Goal: Transaction & Acquisition: Purchase product/service

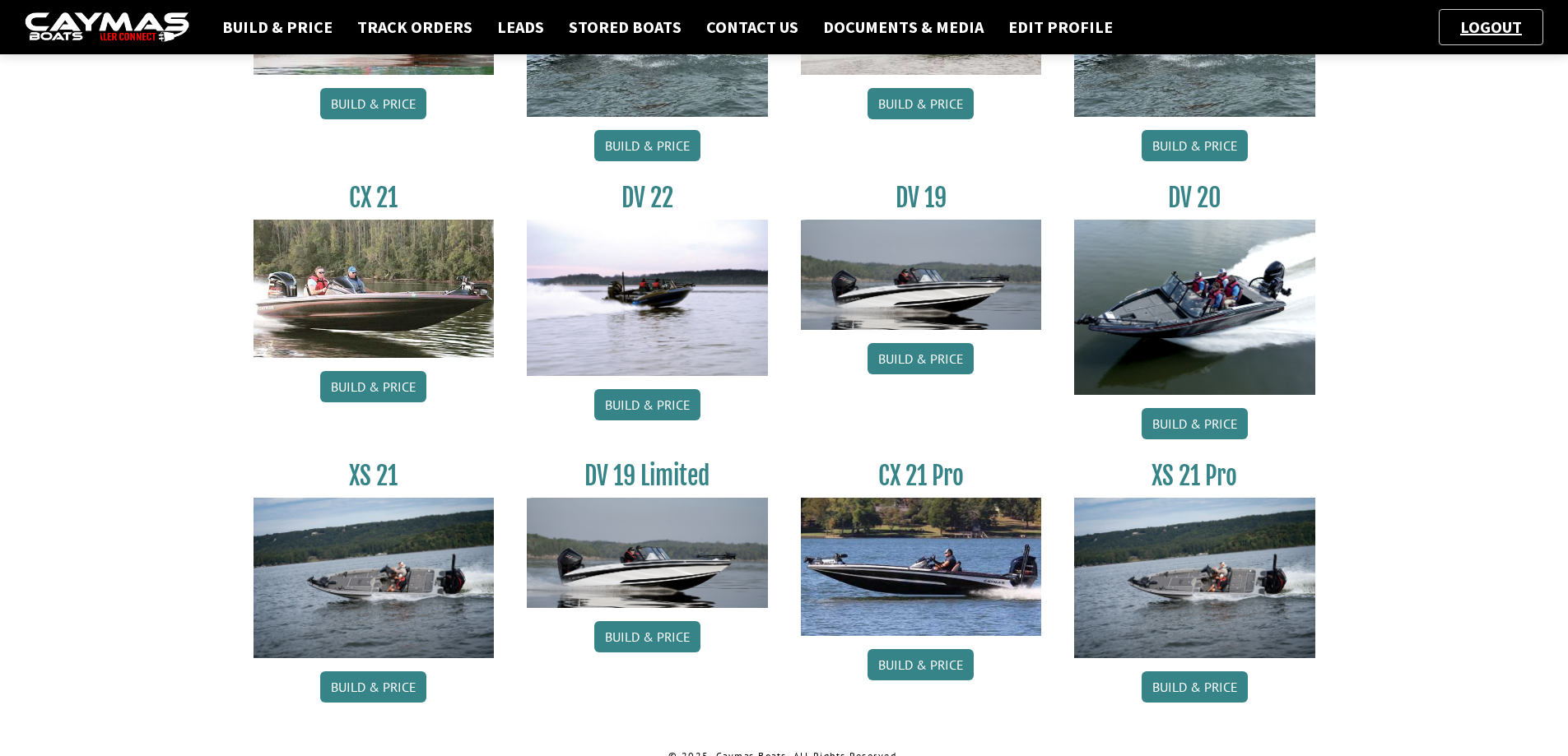
scroll to position [560, 0]
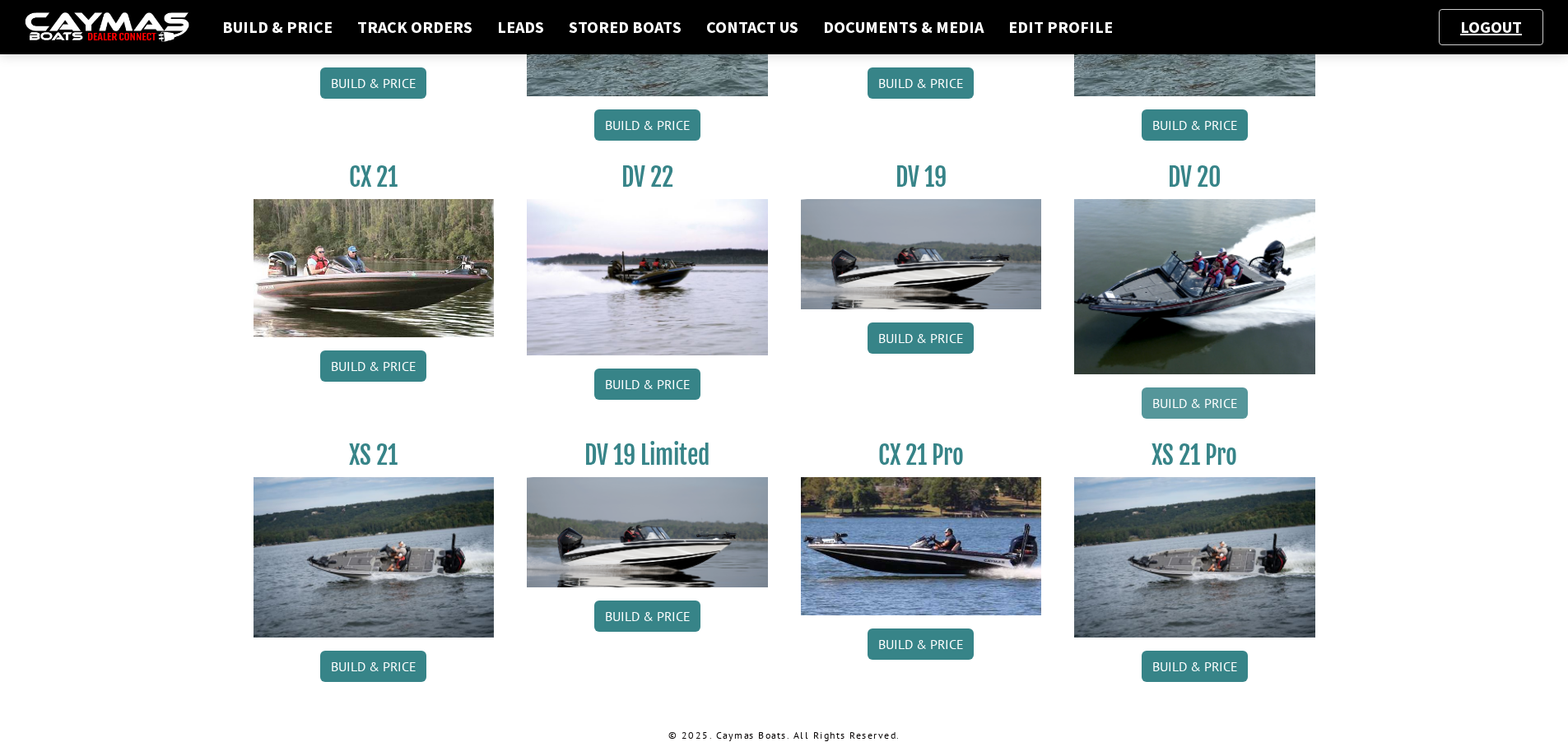
click at [1212, 396] on link "Build & Price" at bounding box center [1195, 403] width 107 height 32
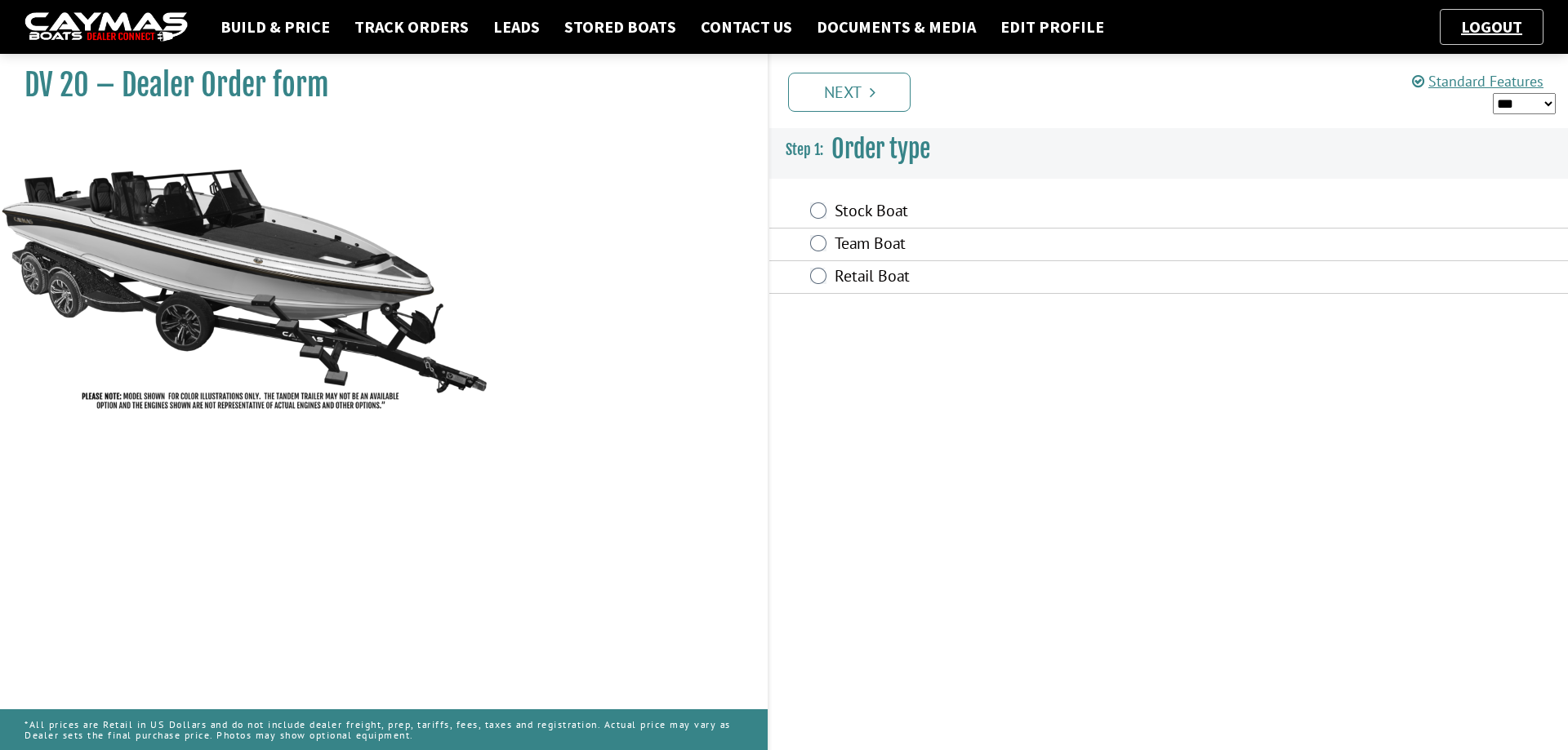
click at [863, 211] on label "Stock Boat" at bounding box center [1054, 212] width 440 height 23
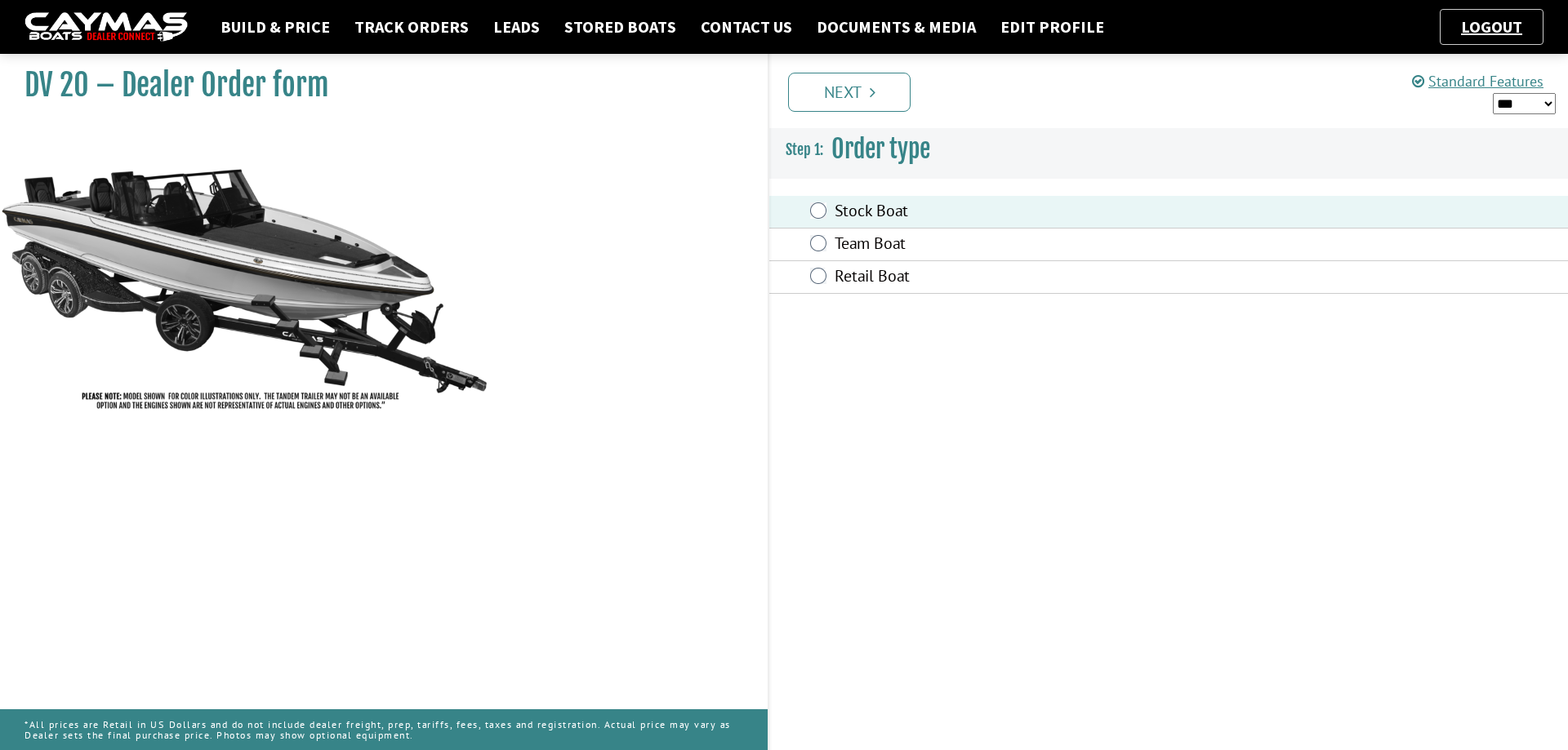
click at [1544, 107] on select "*** ****** ******" at bounding box center [1524, 104] width 63 height 22
select select "*"
click at [1493, 93] on select "*** ****** ******" at bounding box center [1524, 104] width 63 height 22
click at [887, 90] on link "Next" at bounding box center [849, 92] width 122 height 39
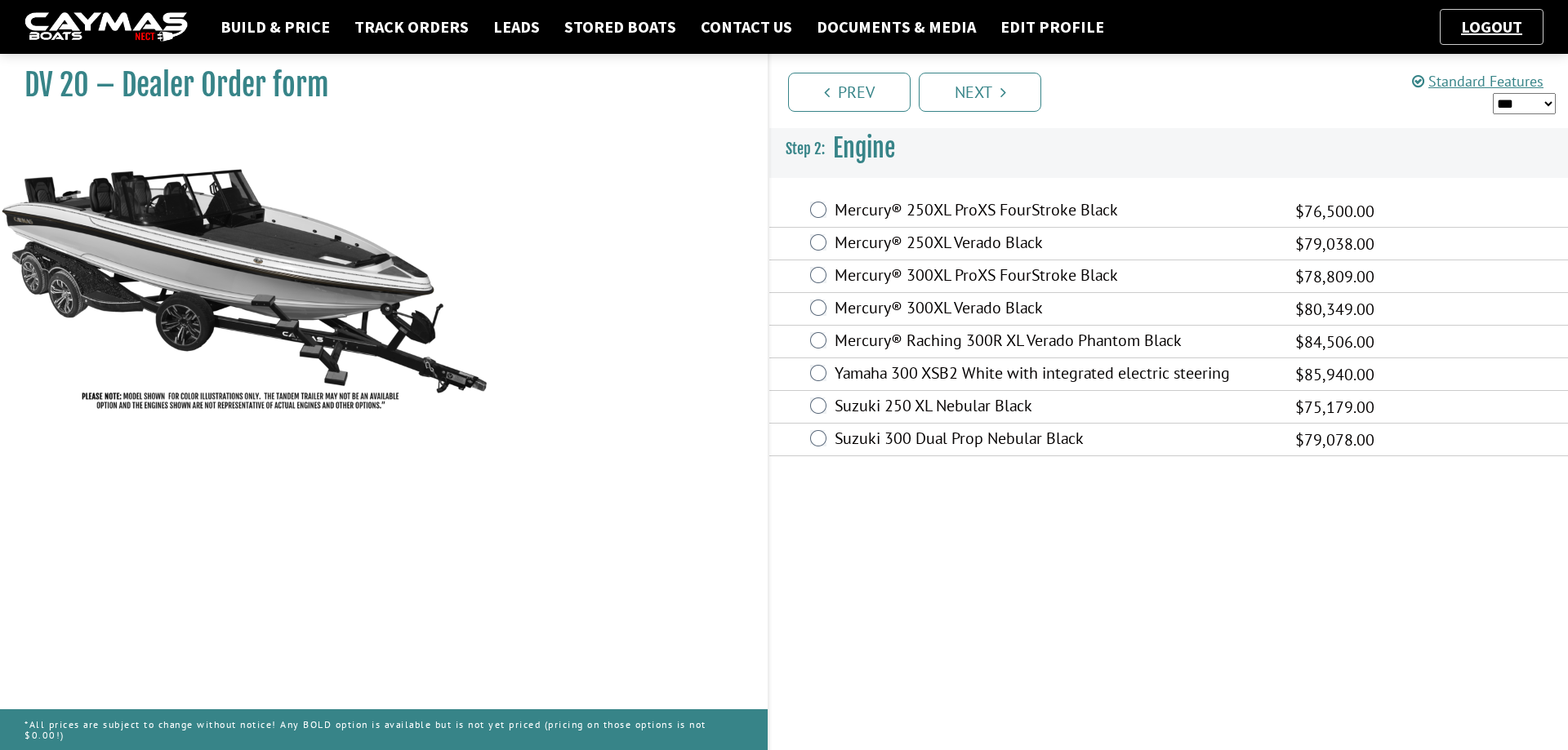
click at [1012, 307] on label "Mercury® 300XL Verado Black" at bounding box center [1054, 310] width 440 height 23
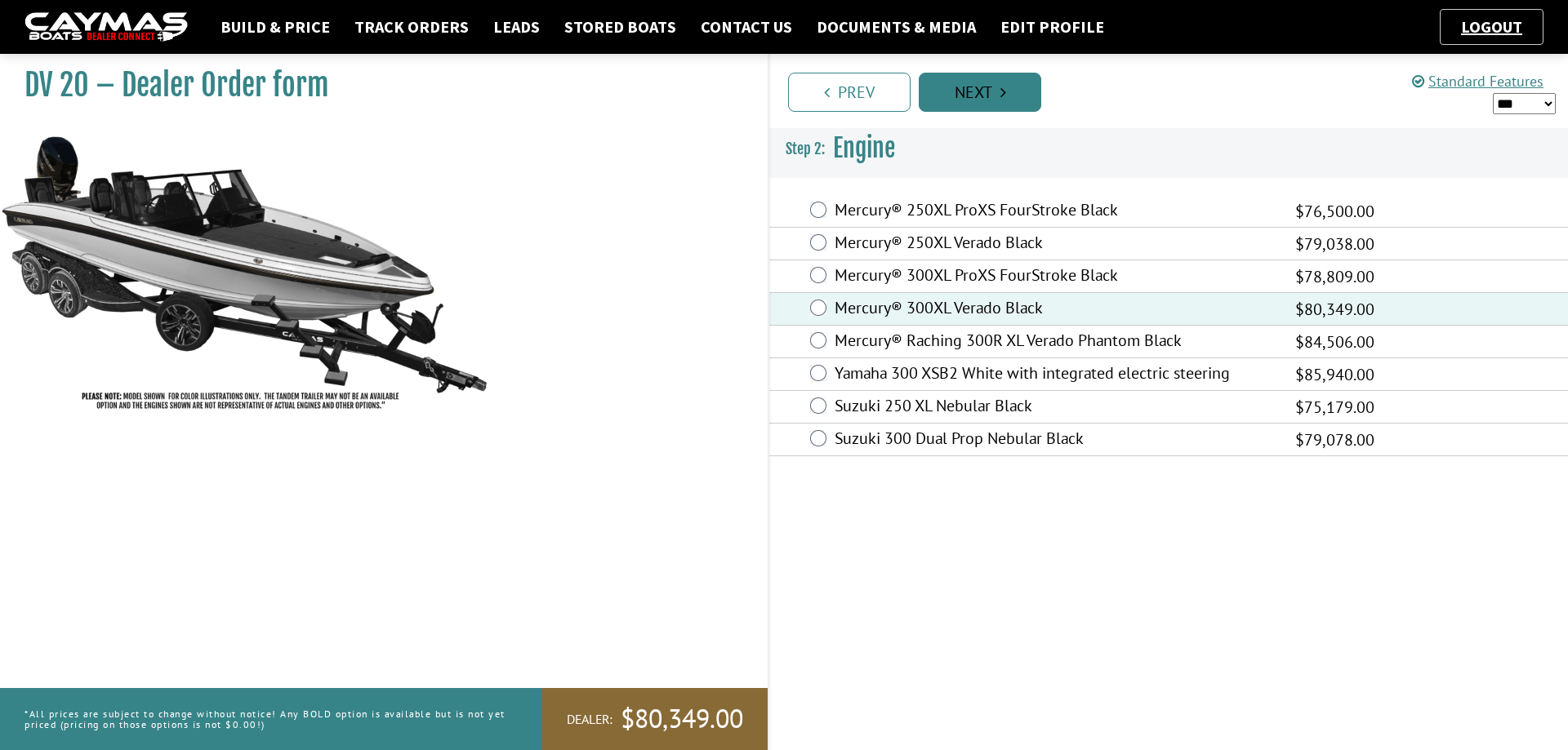
click at [998, 86] on link "Next" at bounding box center [979, 92] width 122 height 39
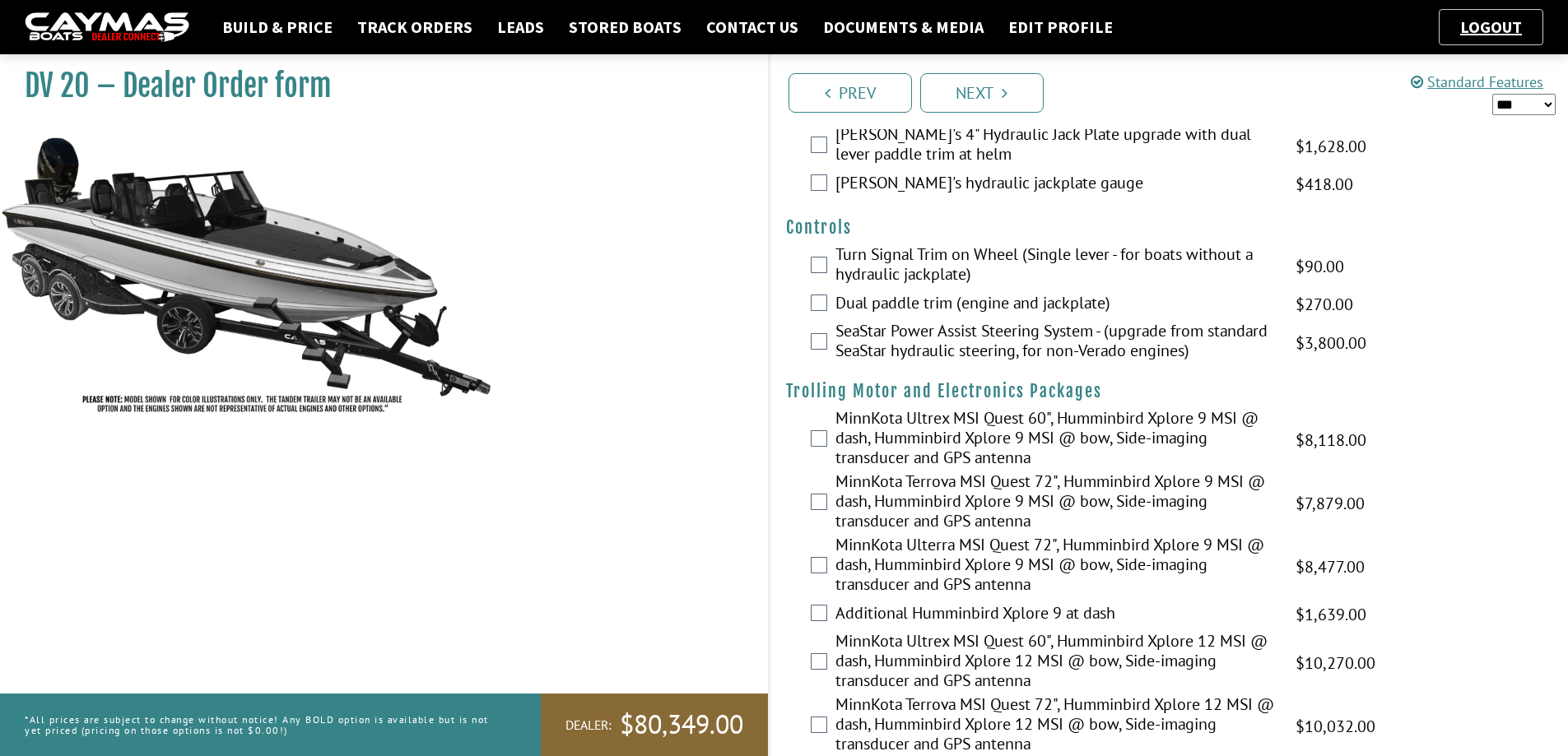
scroll to position [82, 0]
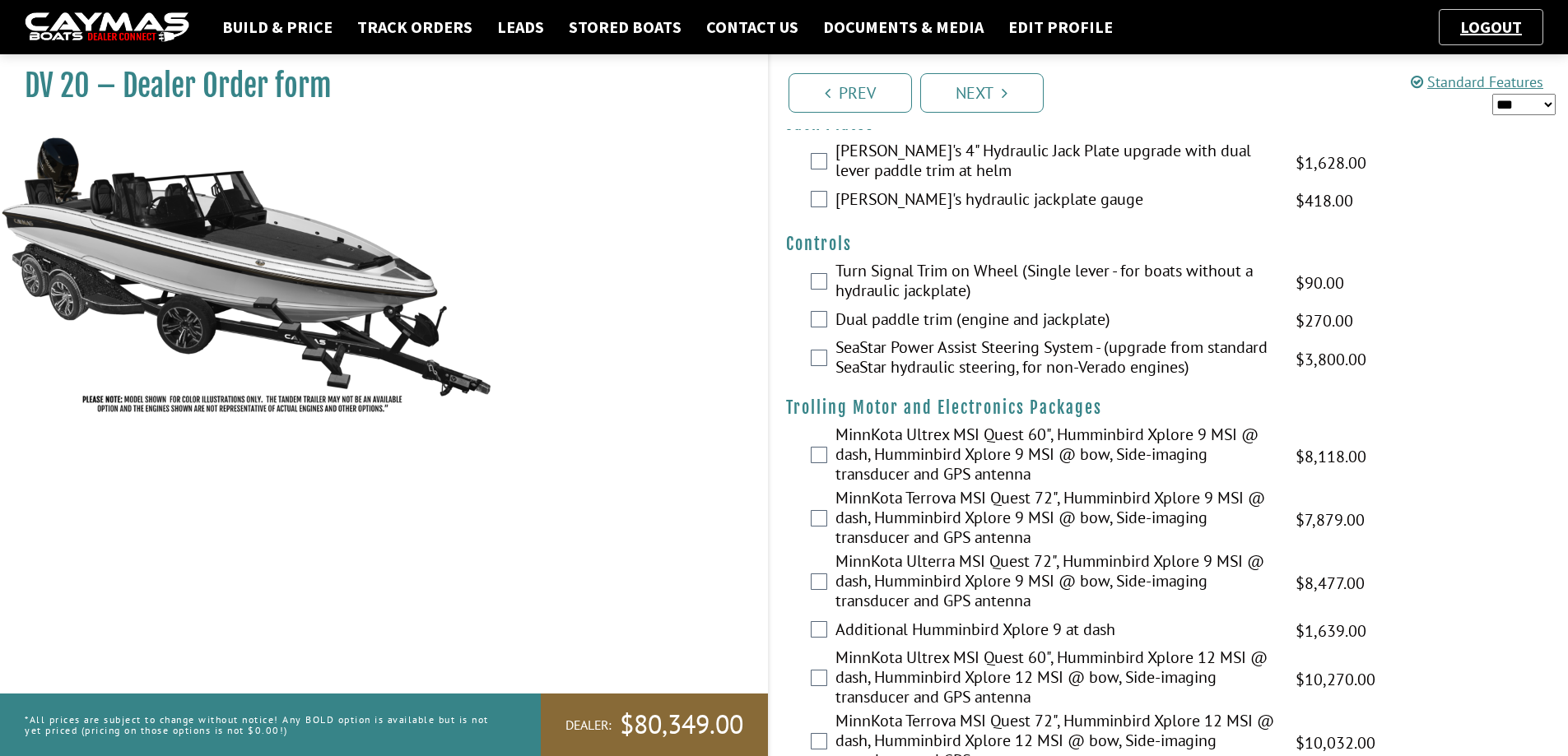
click at [1044, 277] on label "Turn Signal Trim on Wheel (Single lever - for boats without a hydraulic jackpla…" at bounding box center [1055, 283] width 440 height 43
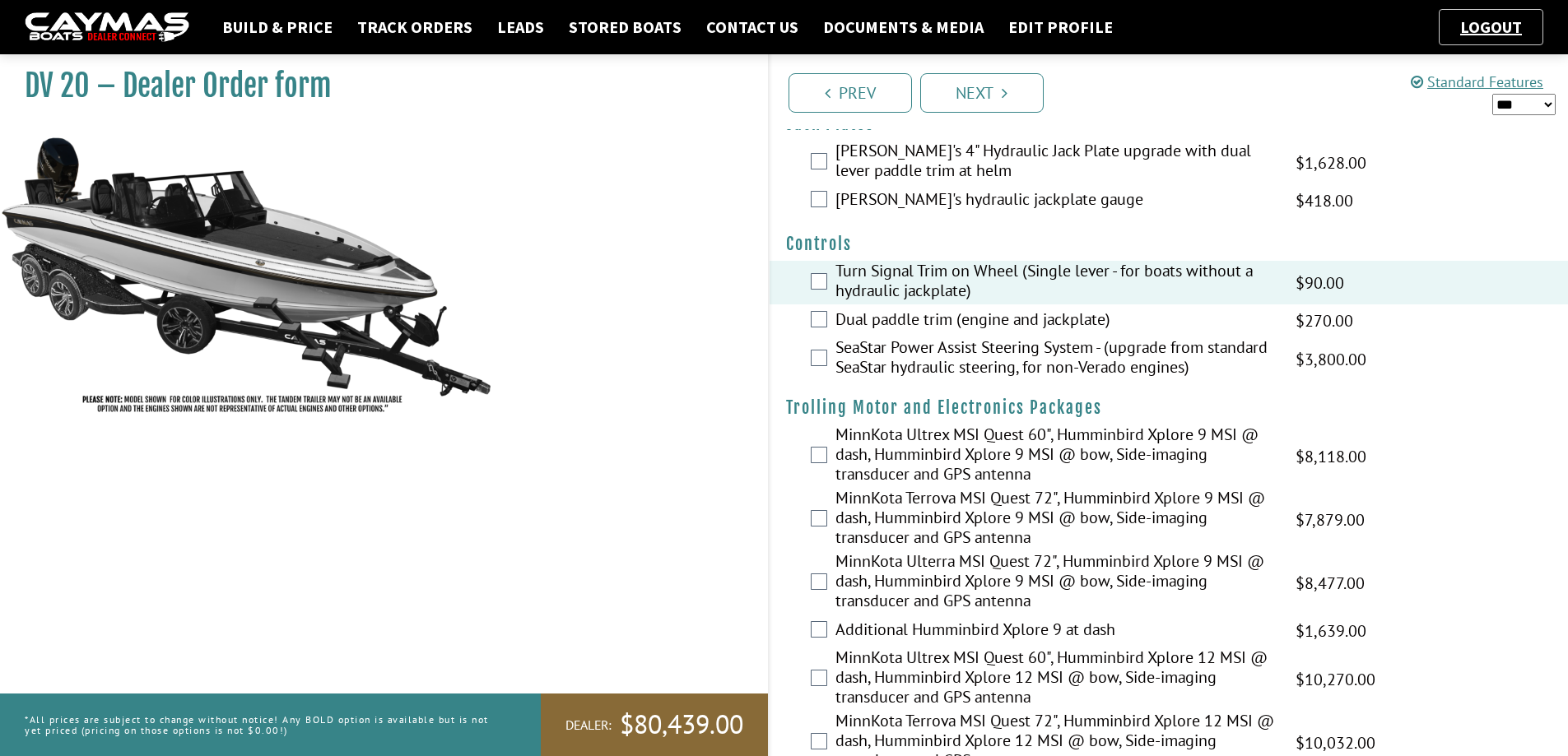
click at [1044, 277] on label "Turn Signal Trim on Wheel (Single lever - for boats without a hydraulic jackpla…" at bounding box center [1055, 283] width 440 height 43
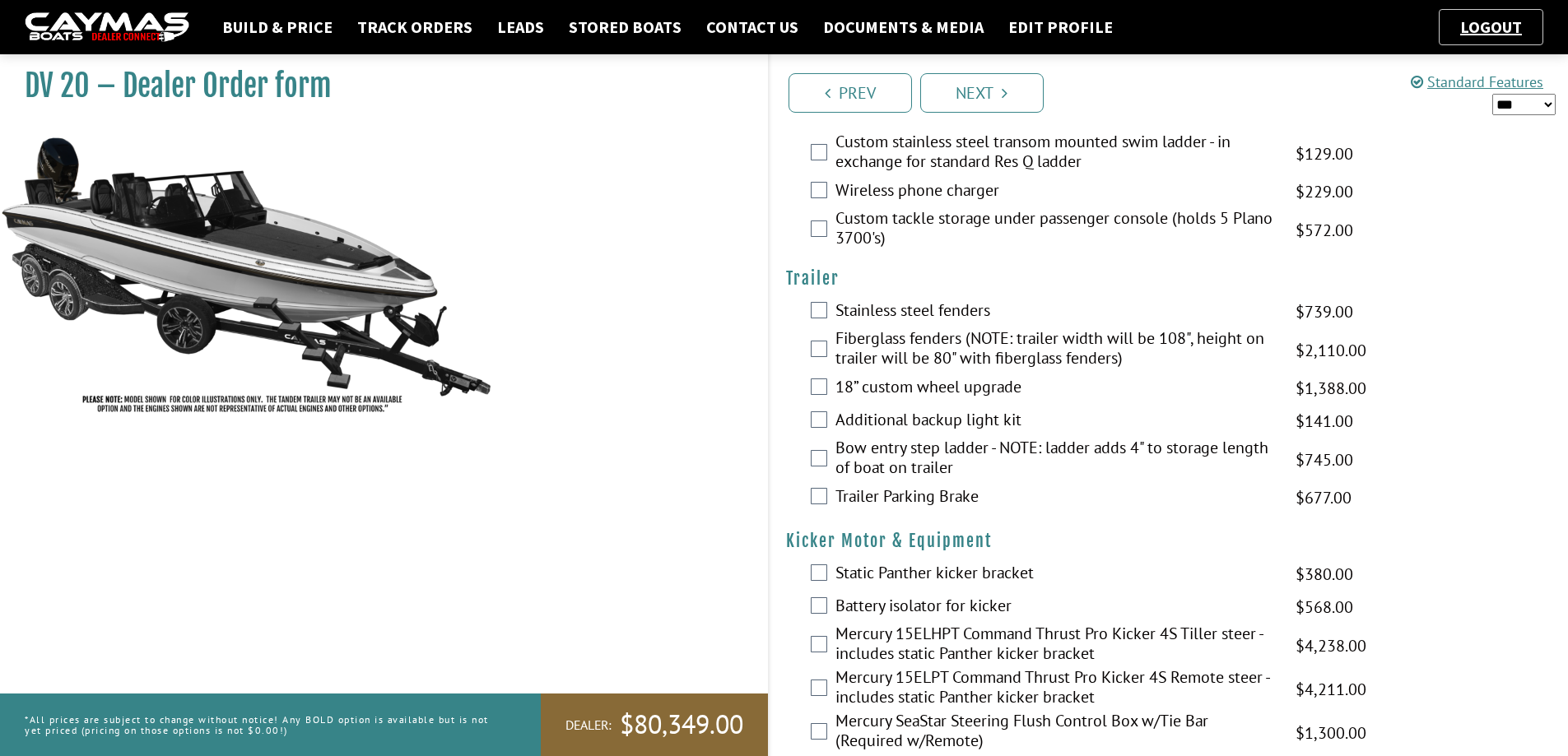
scroll to position [3950, 0]
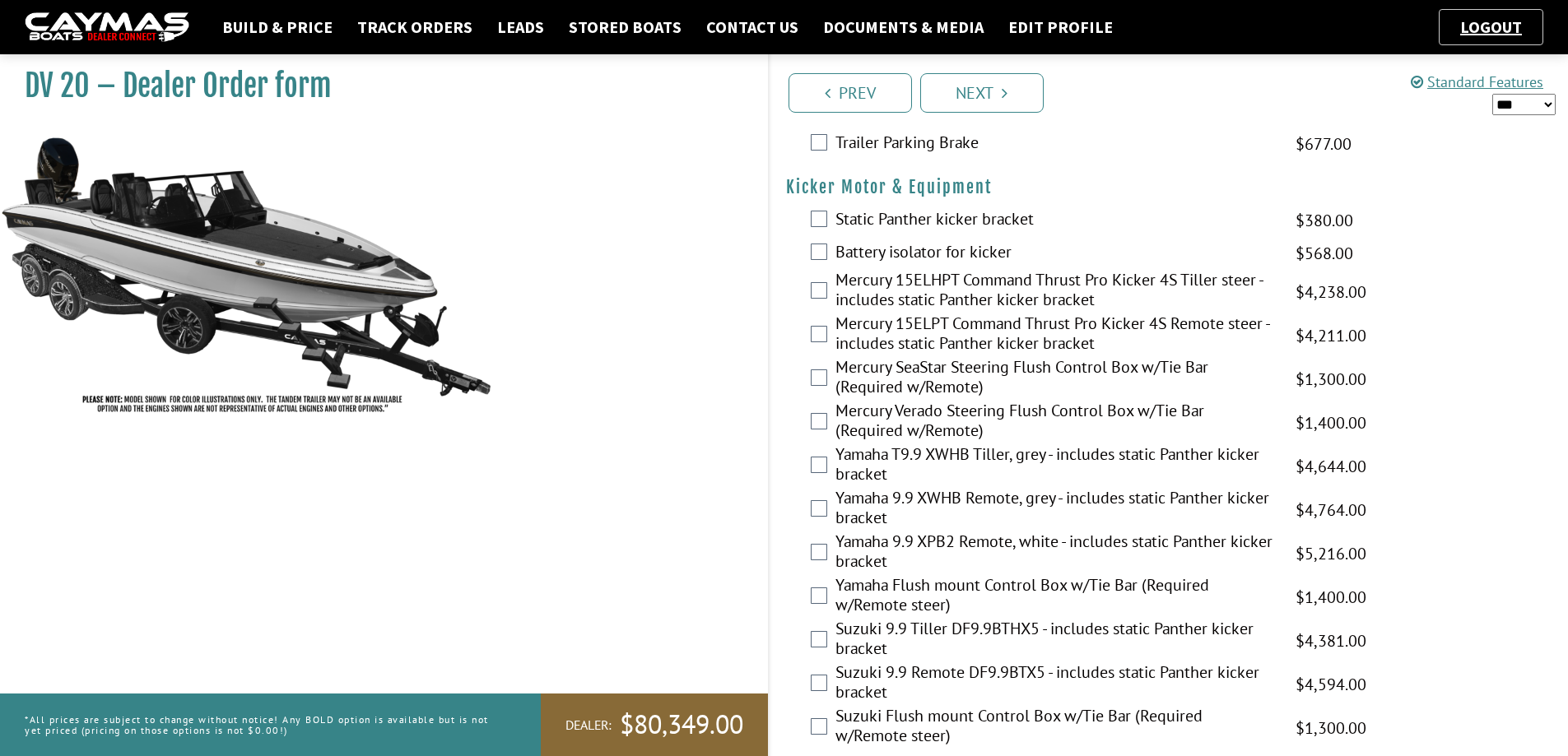
click at [1065, 287] on label "Mercury 15ELHPT Command Thrust Pro Kicker 4S Tiller steer - includes static Pan…" at bounding box center [1055, 292] width 440 height 43
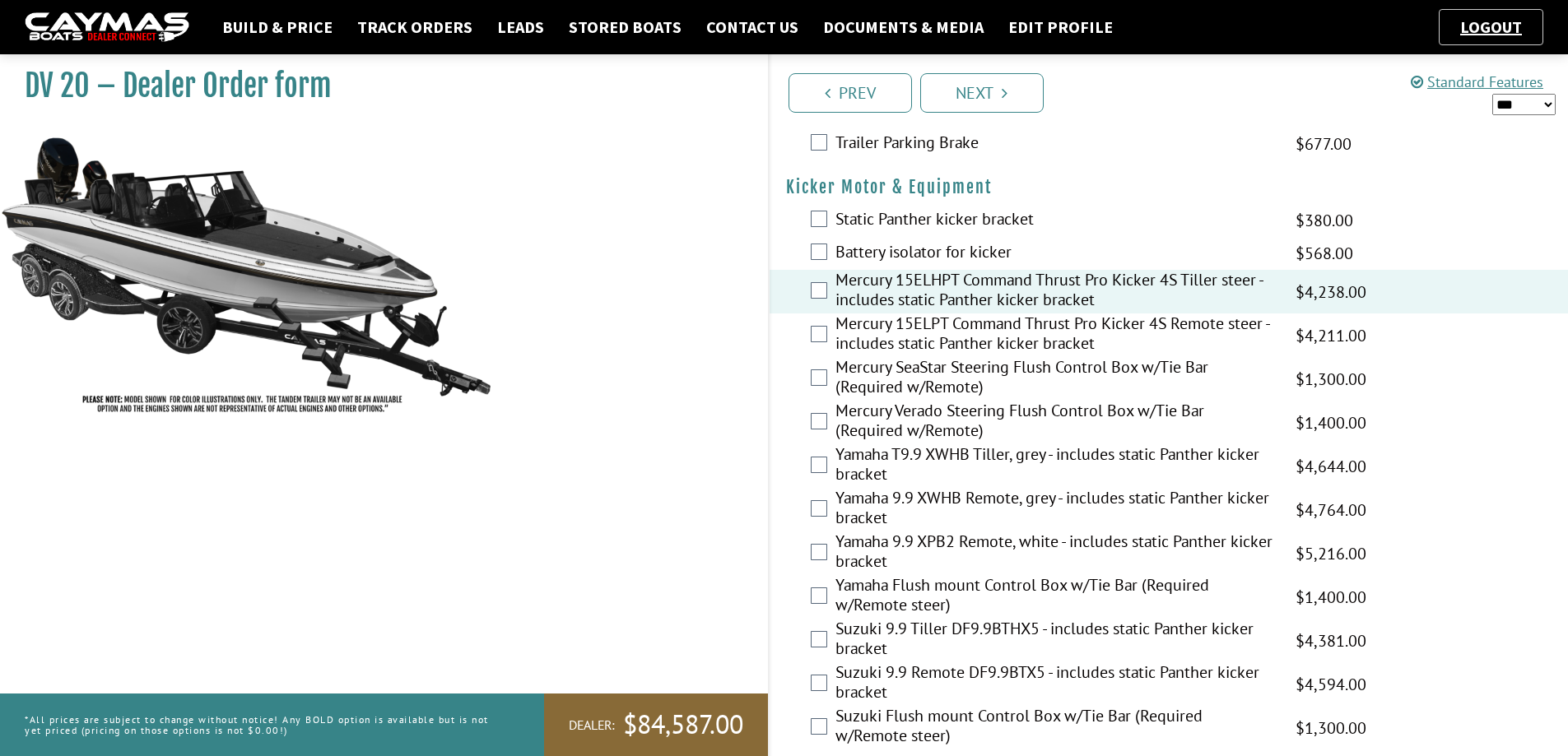
click at [1065, 287] on label "Mercury 15ELHPT Command Thrust Pro Kicker 4S Tiller steer - includes static Pan…" at bounding box center [1055, 292] width 440 height 43
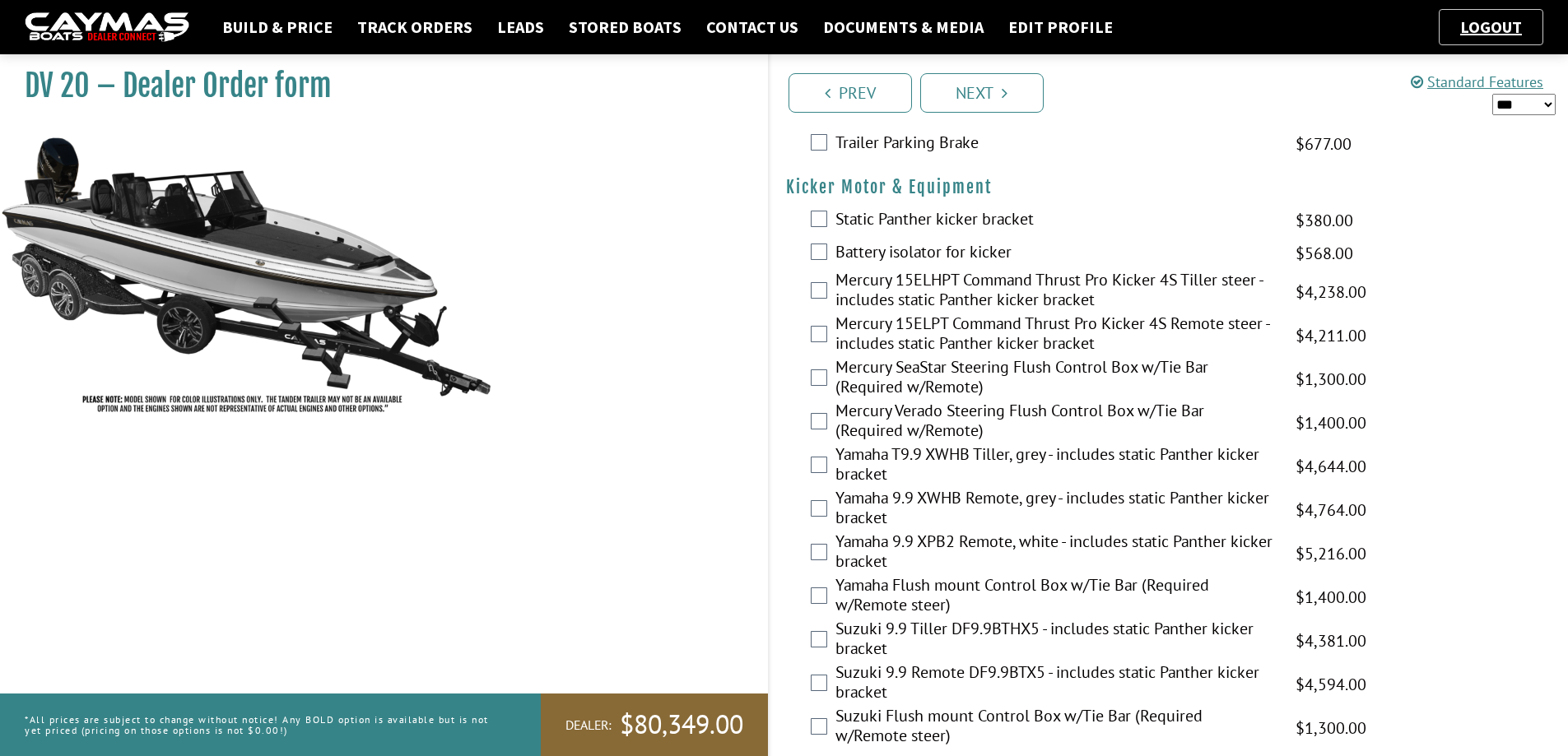
click at [1052, 335] on label "Mercury 15ELPT Command Thrust Pro Kicker 4S Remote steer - includes static Pant…" at bounding box center [1055, 335] width 440 height 43
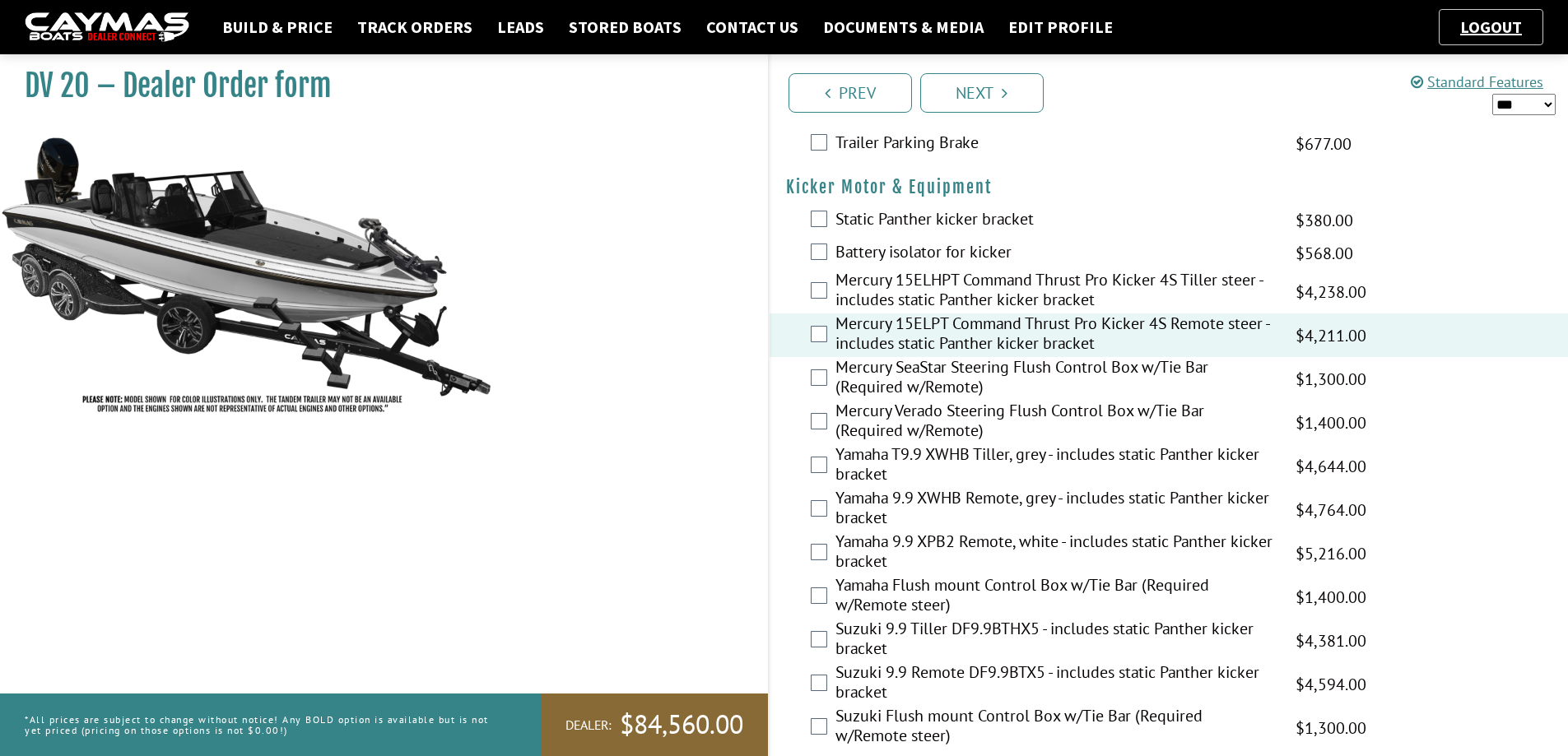
click at [1052, 335] on label "Mercury 15ELPT Command Thrust Pro Kicker 4S Remote steer - includes static Pant…" at bounding box center [1055, 335] width 440 height 43
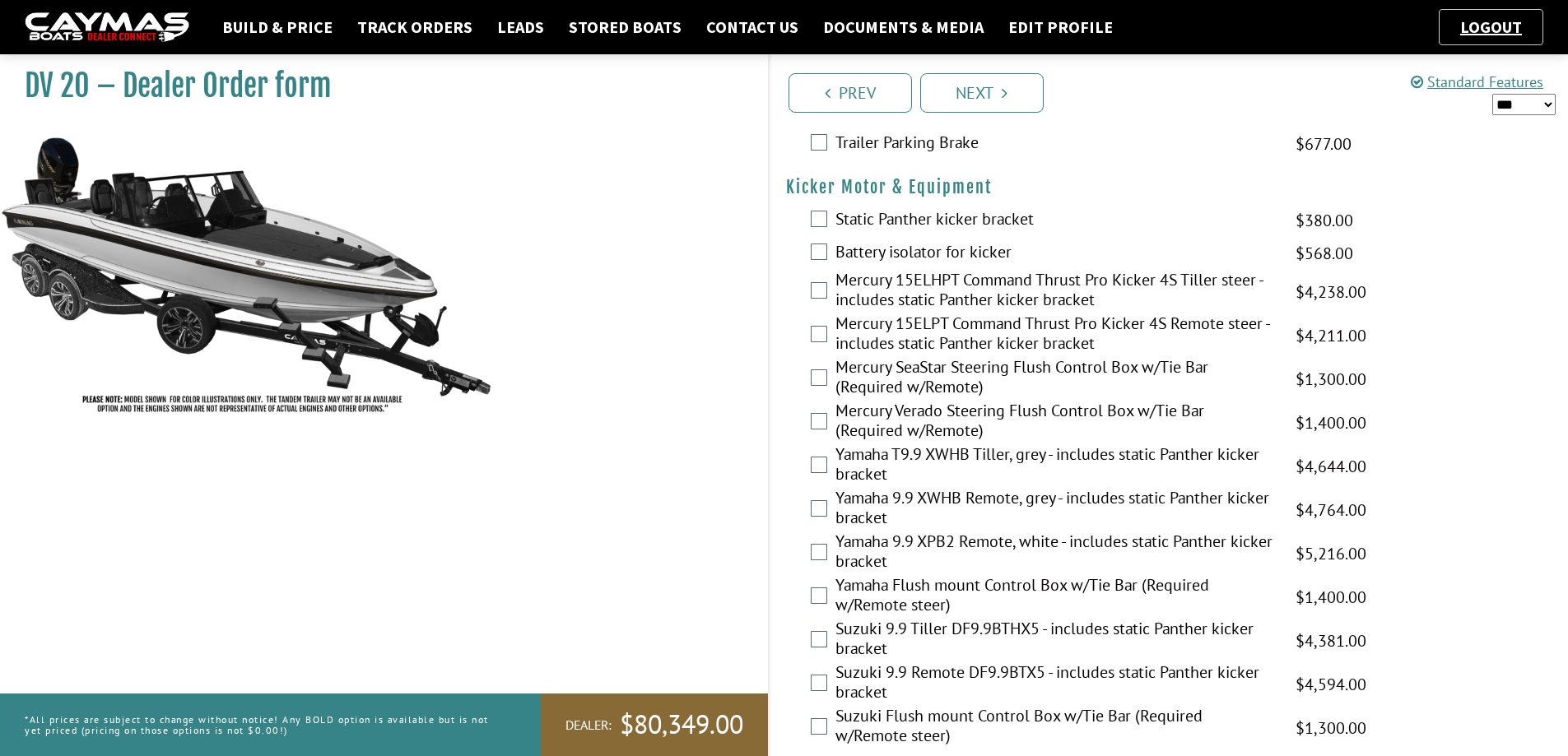
click at [1052, 335] on label "Mercury 15ELPT Command Thrust Pro Kicker 4S Remote steer - includes static Pant…" at bounding box center [1055, 335] width 440 height 43
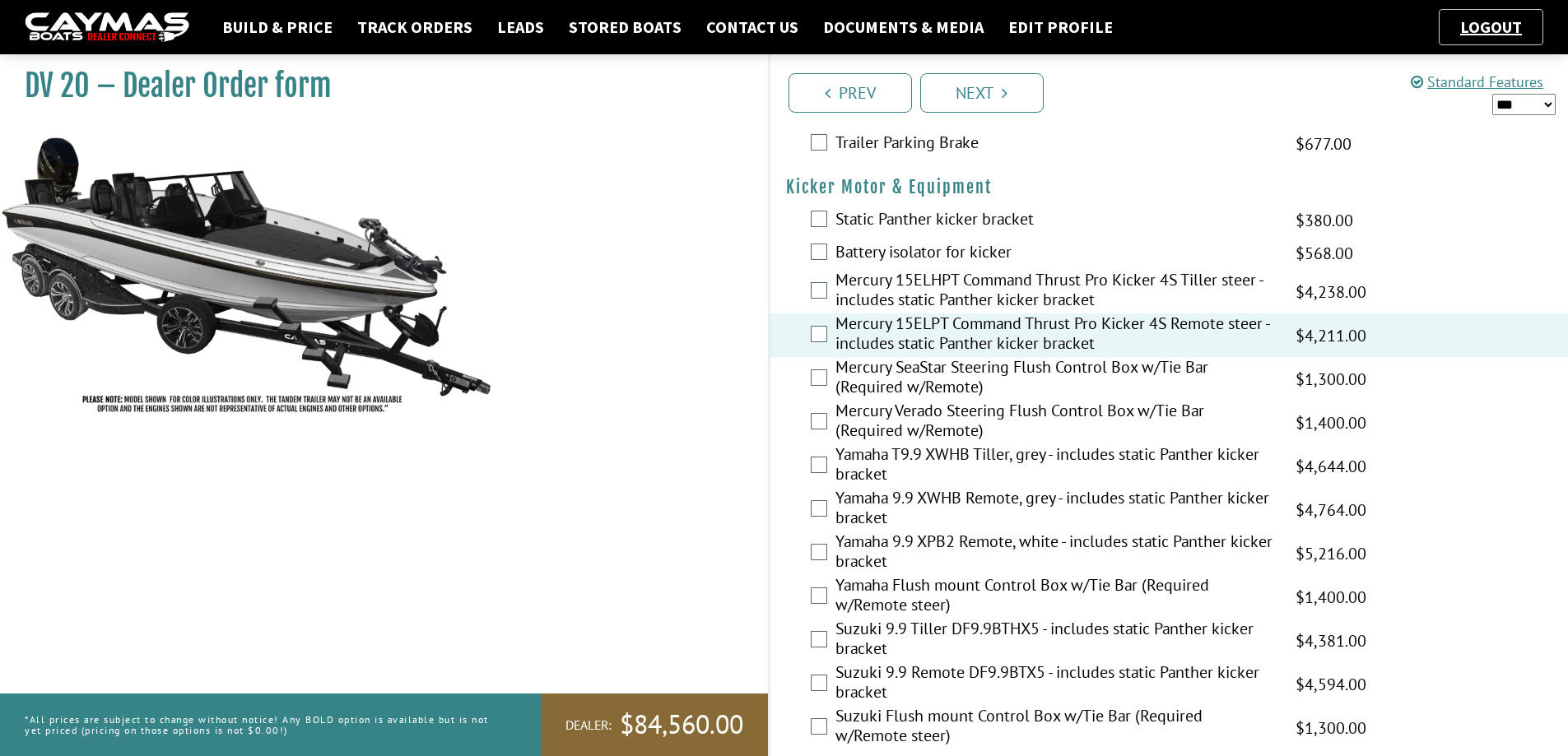
click at [1052, 335] on label "Mercury 15ELPT Command Thrust Pro Kicker 4S Remote steer - includes static Pant…" at bounding box center [1055, 335] width 440 height 43
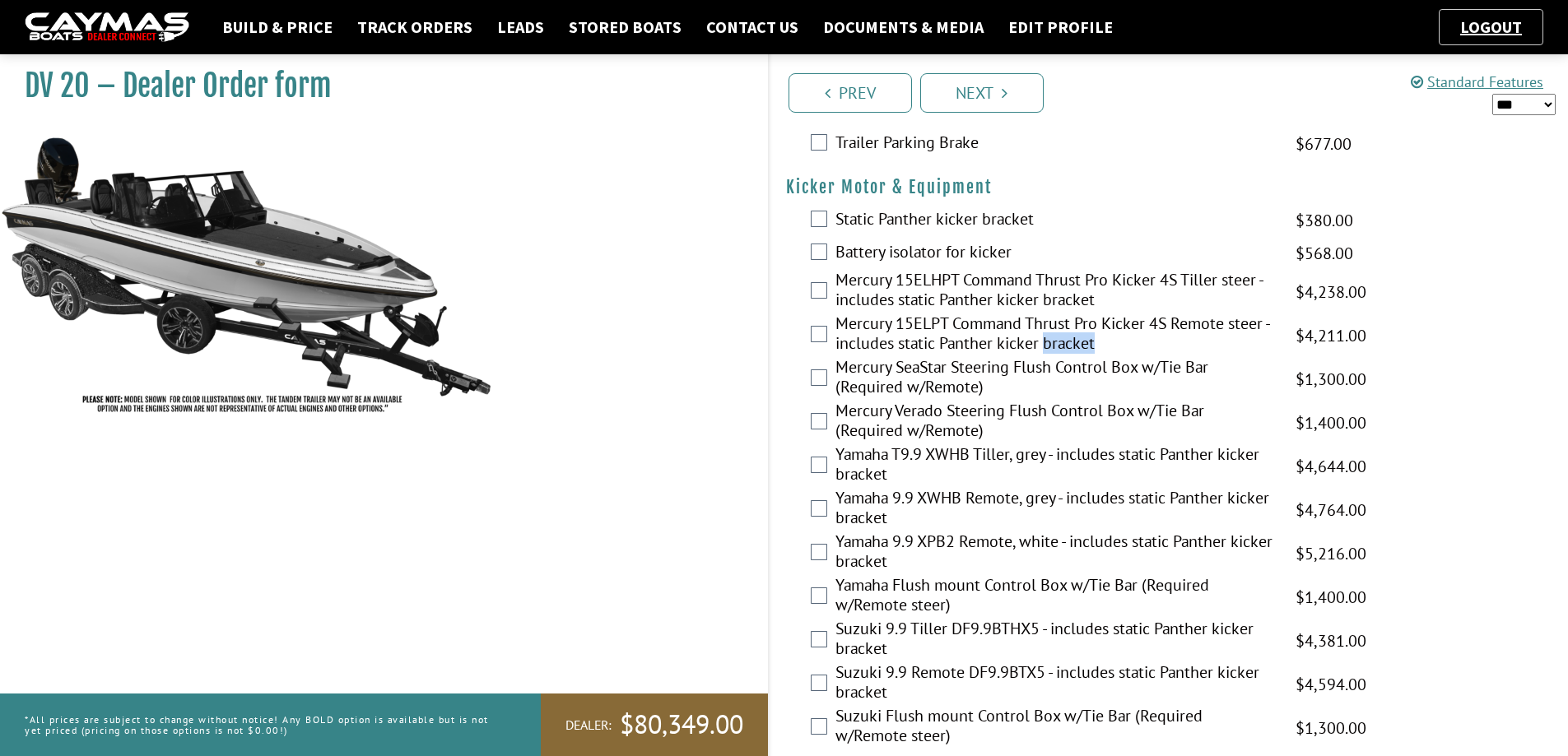
click at [1052, 335] on label "Mercury 15ELPT Command Thrust Pro Kicker 4S Remote steer - includes static Pant…" at bounding box center [1055, 335] width 440 height 43
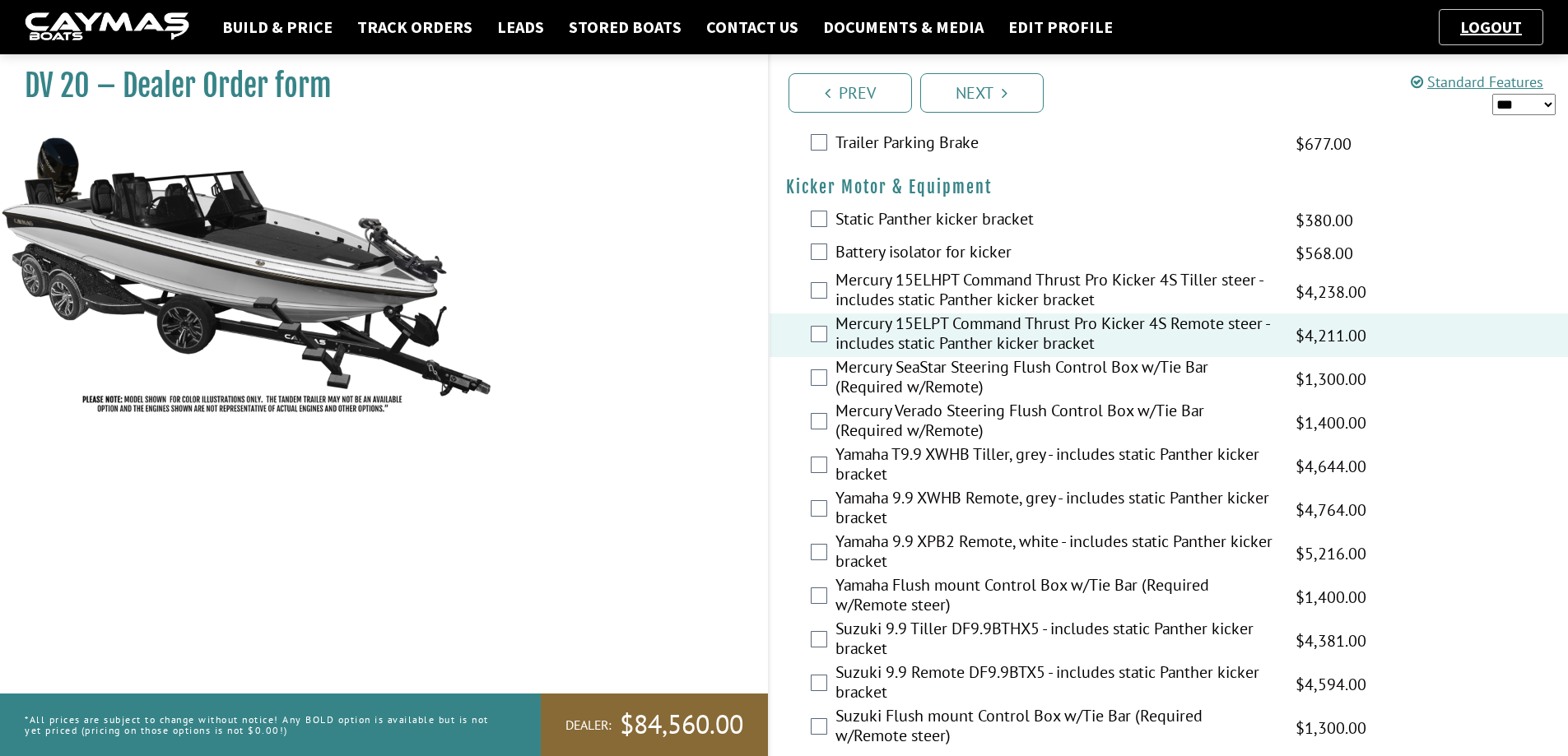
click at [1042, 374] on label "Mercury SeaStar Steering Flush Control Box w/Tie Bar (Required w/Remote)" at bounding box center [1055, 378] width 440 height 43
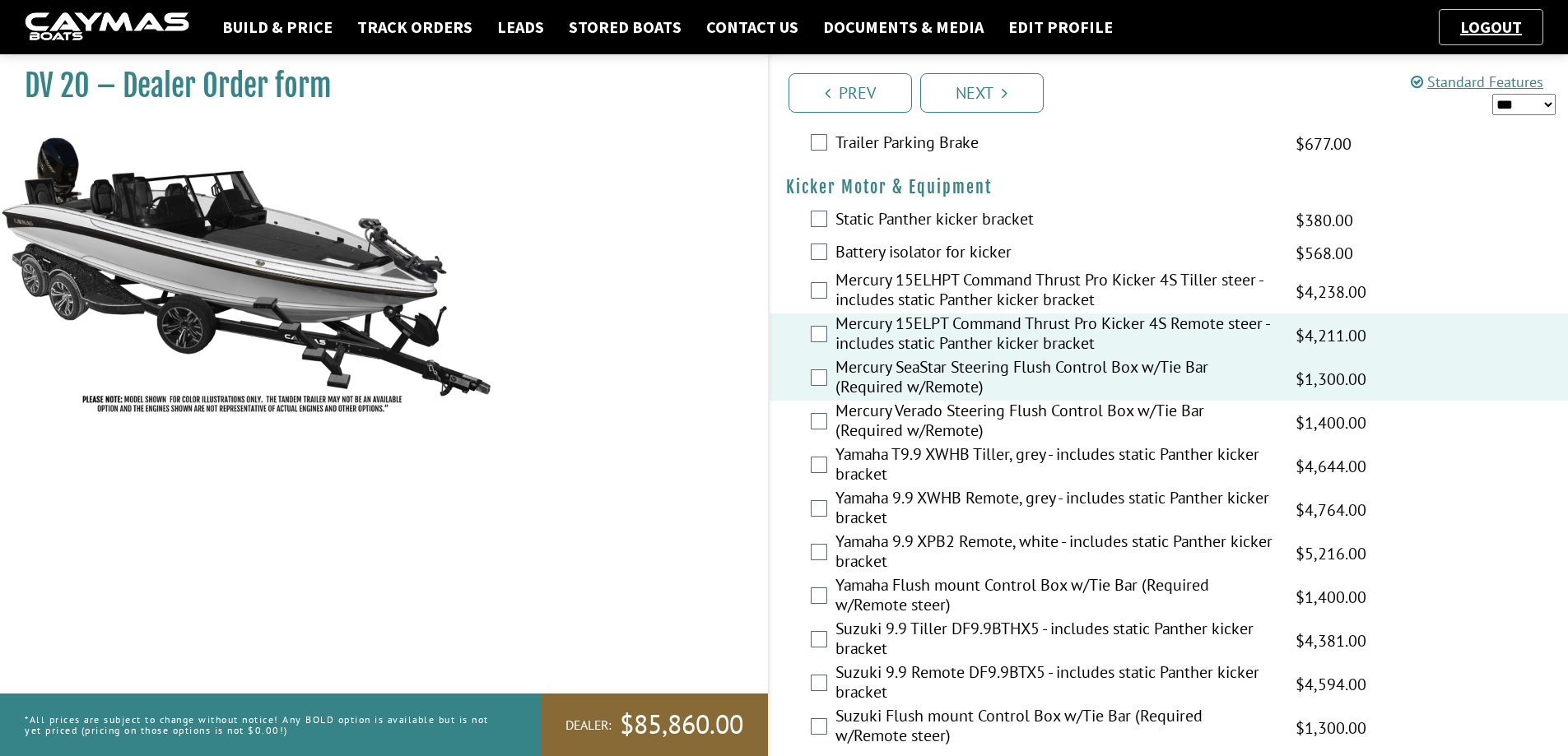
click at [1042, 374] on label "Mercury SeaStar Steering Flush Control Box w/Tie Bar (Required w/Remote)" at bounding box center [1055, 378] width 440 height 43
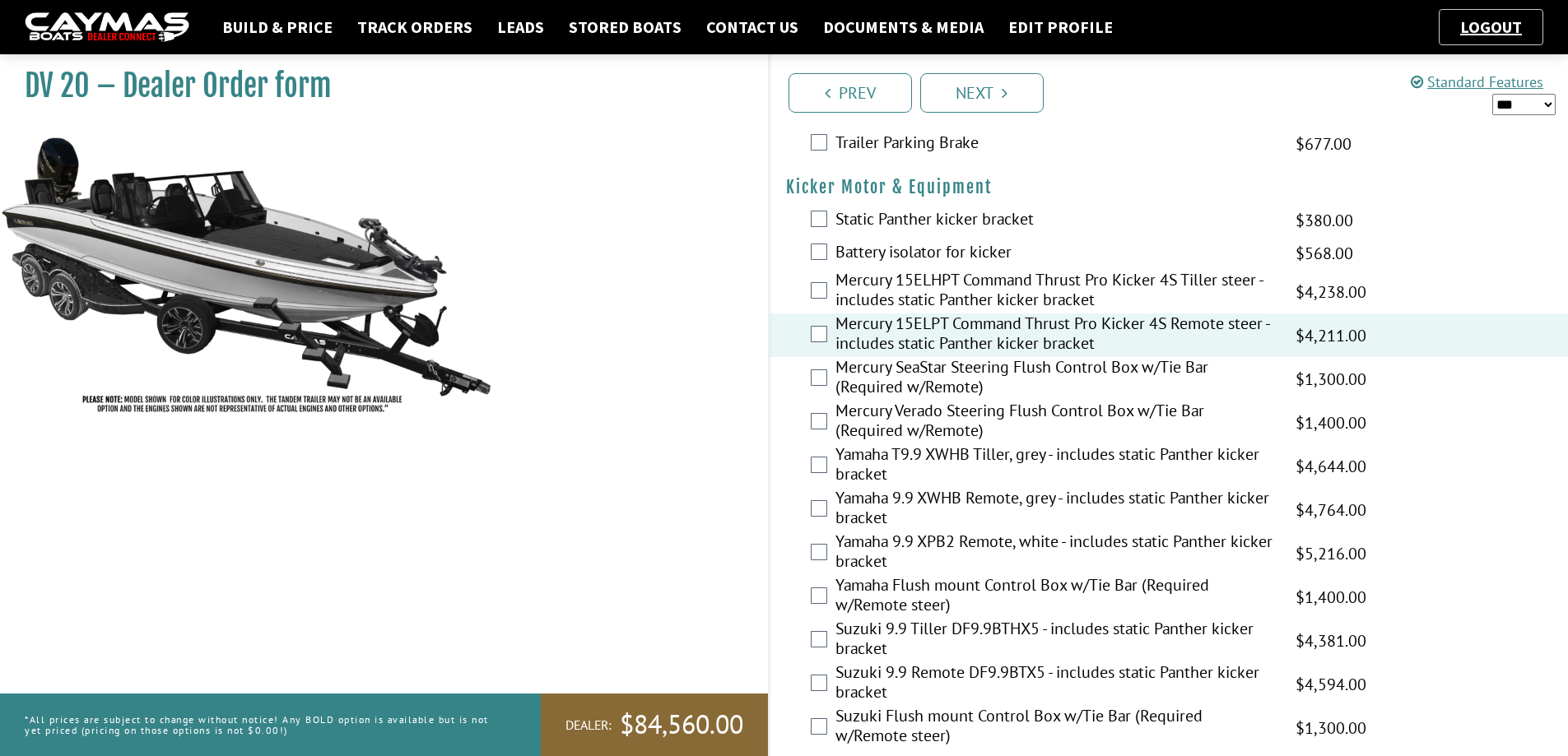
click at [1037, 376] on label "Mercury SeaStar Steering Flush Control Box w/Tie Bar (Required w/Remote)" at bounding box center [1055, 378] width 440 height 43
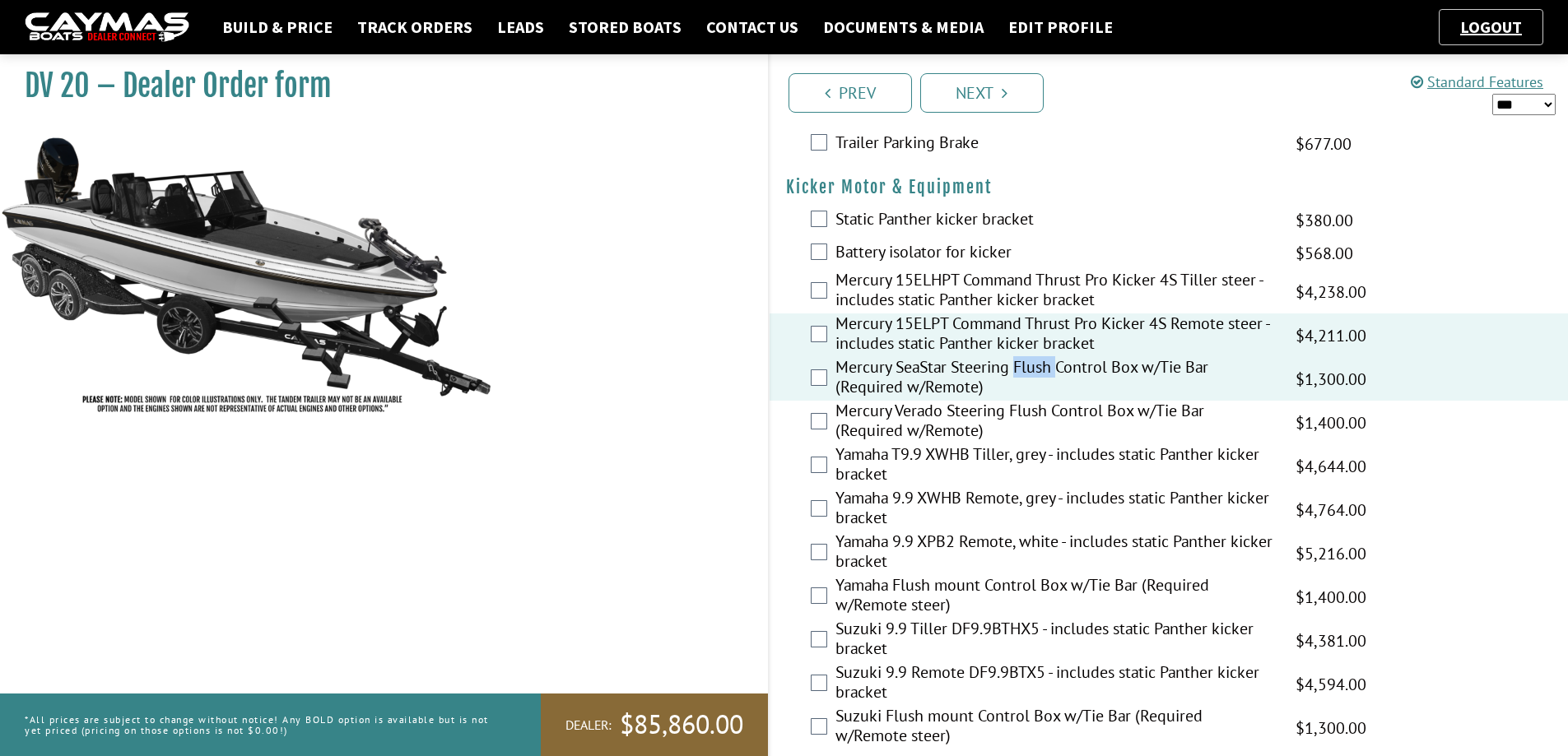
click at [1037, 376] on label "Mercury SeaStar Steering Flush Control Box w/Tie Bar (Required w/Remote)" at bounding box center [1055, 378] width 440 height 43
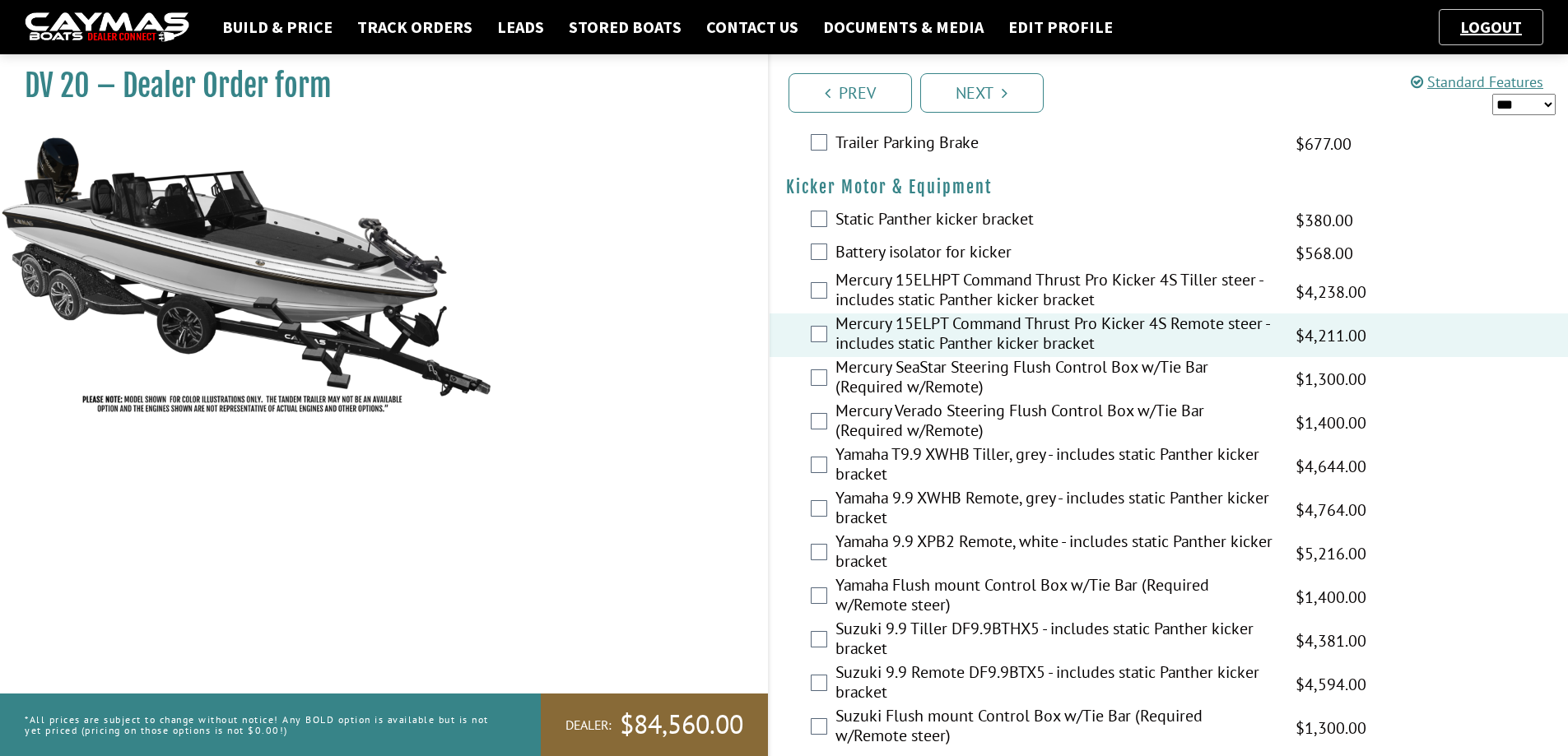
click at [964, 422] on label "Mercury Verado Steering Flush Control Box w/Tie Bar (Required w/Remote)" at bounding box center [1055, 423] width 440 height 43
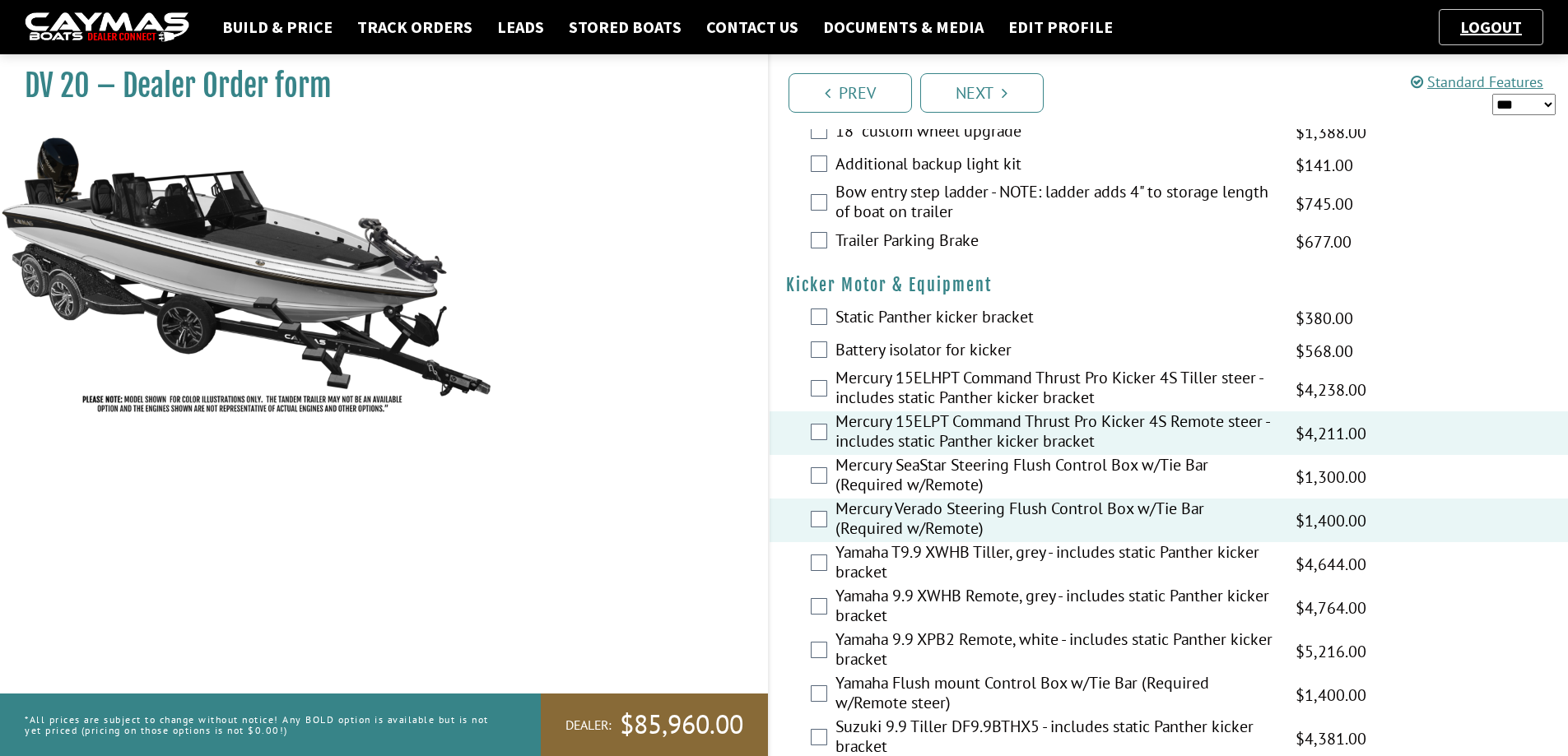
scroll to position [3858, 0]
